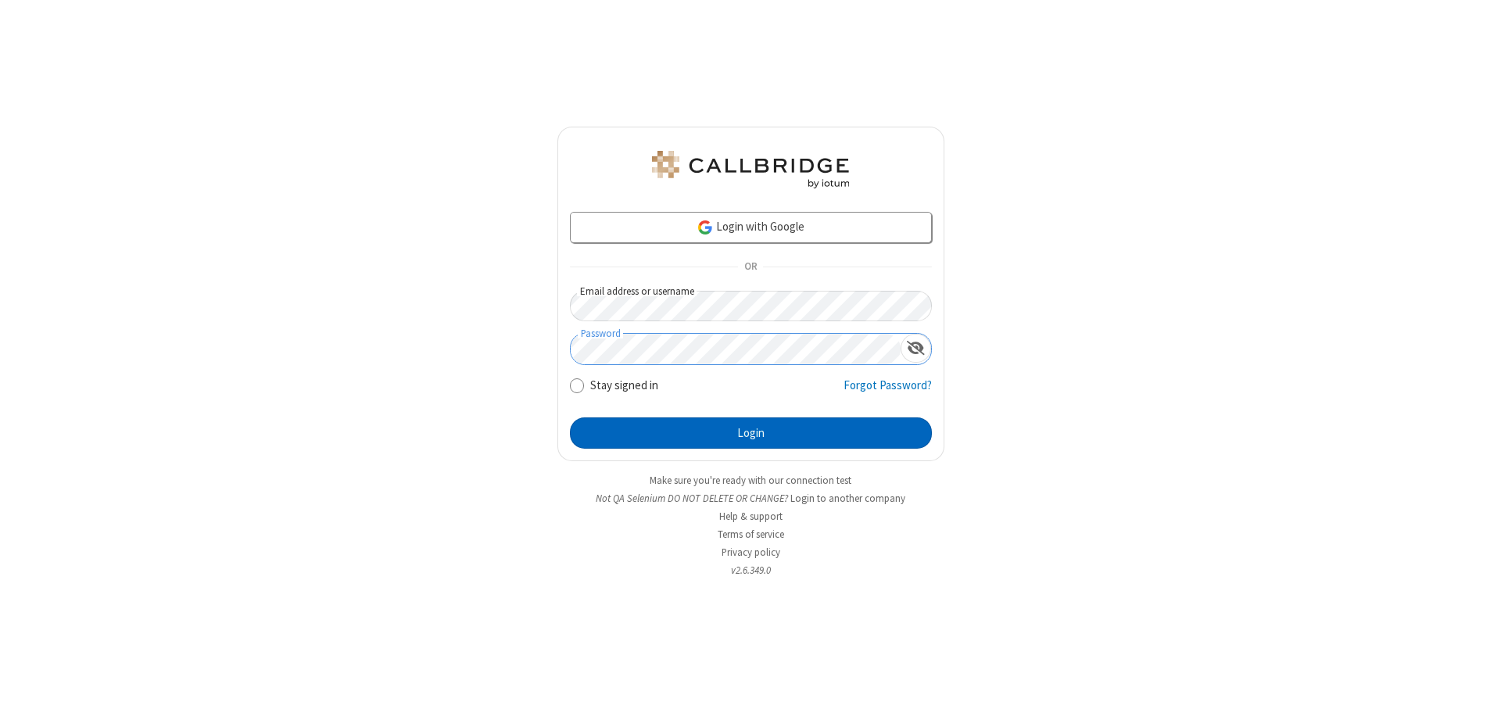
click at [751, 433] on button "Login" at bounding box center [751, 433] width 362 height 31
click at [576, 385] on input "Stay signed in" at bounding box center [577, 385] width 15 height 16
checkbox input "false"
click at [751, 433] on button "Login" at bounding box center [751, 433] width 362 height 31
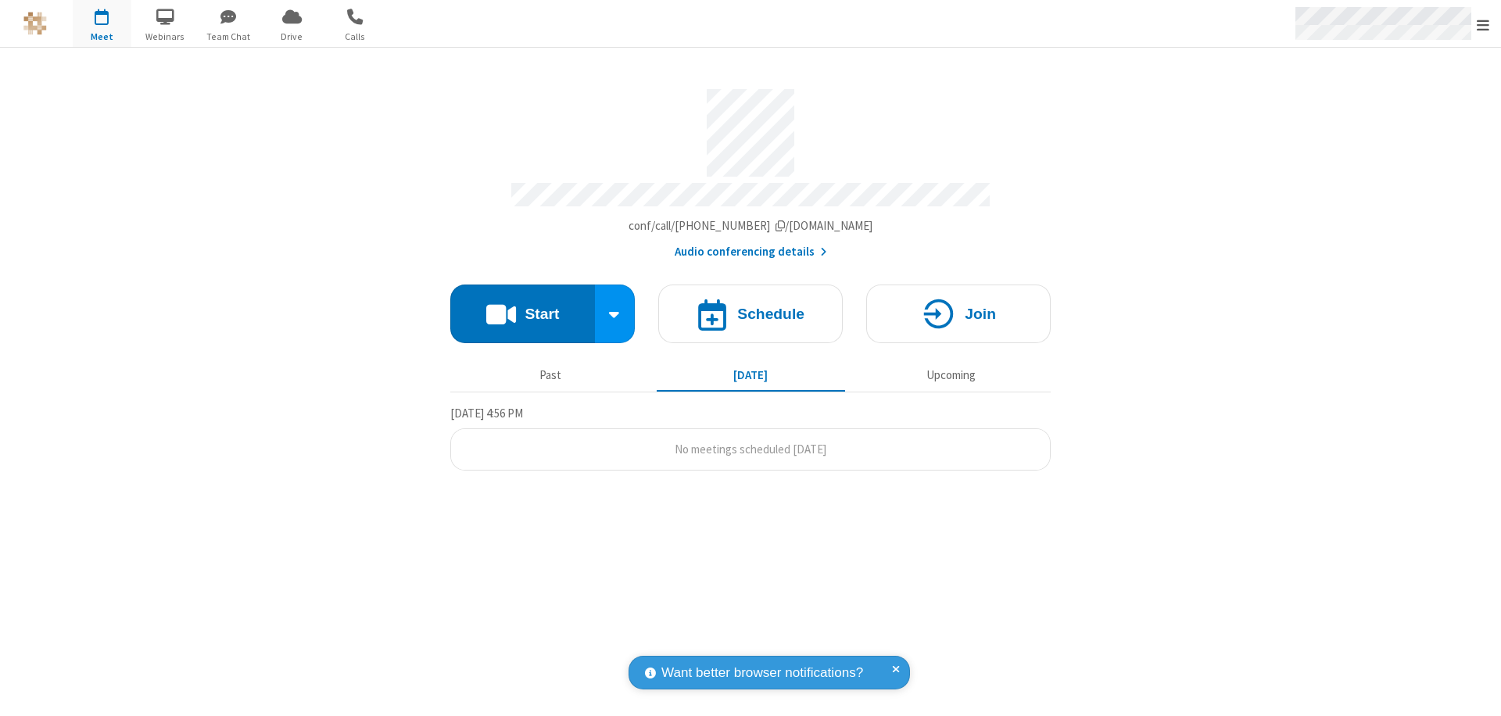
click at [1483, 23] on span "Open menu" at bounding box center [1483, 25] width 13 height 16
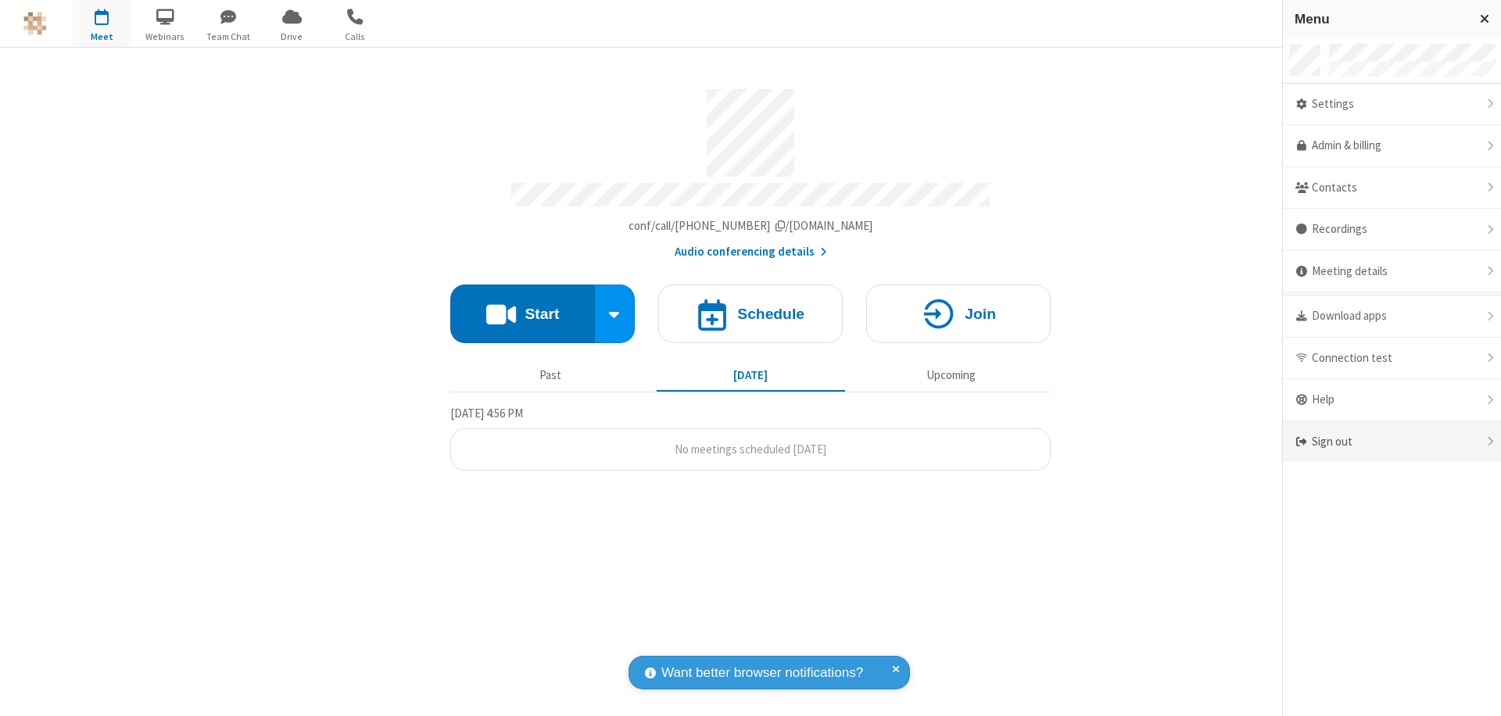
click at [1392, 442] on div "Sign out" at bounding box center [1392, 442] width 218 height 41
